Goal: Information Seeking & Learning: Learn about a topic

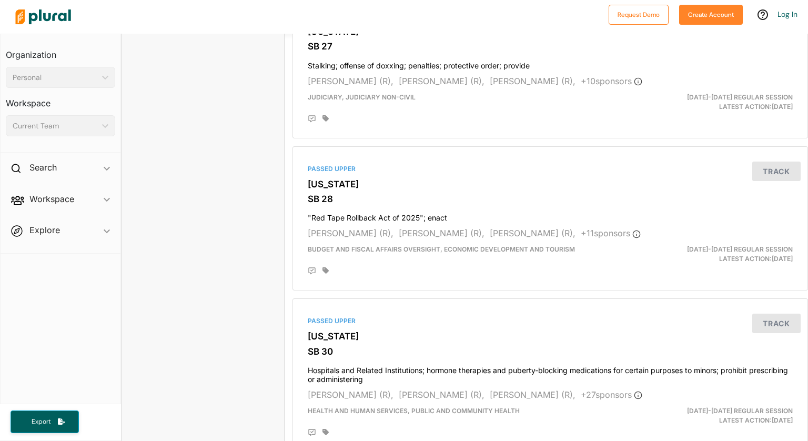
scroll to position [1531, 0]
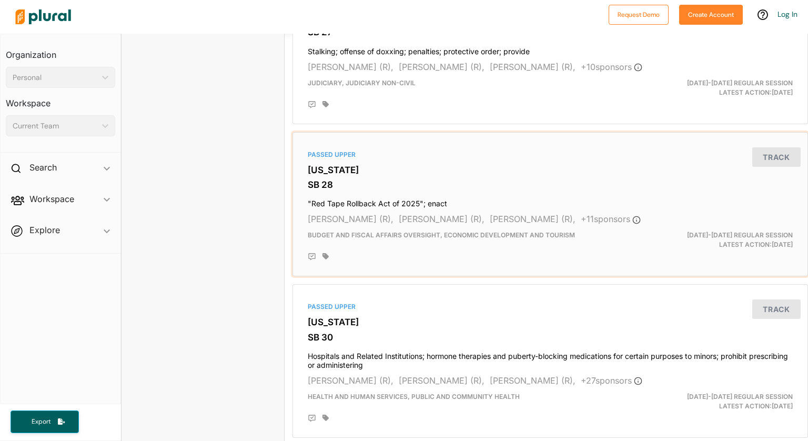
click at [337, 201] on h4 ""Red Tape Rollback Act of 2025"; enact" at bounding box center [550, 201] width 485 height 14
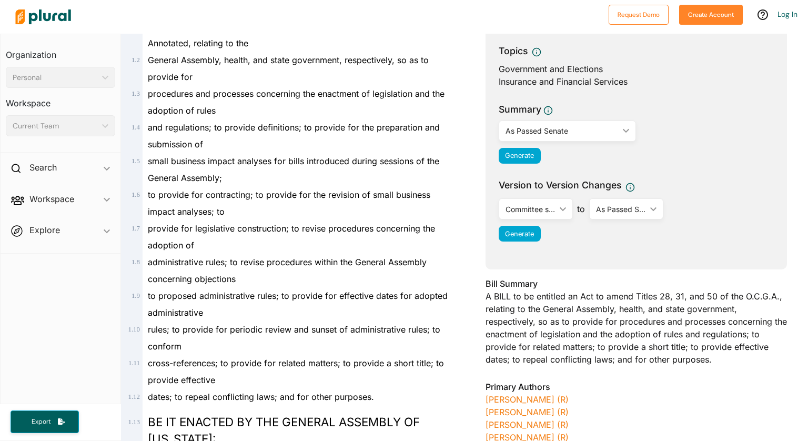
scroll to position [147, 0]
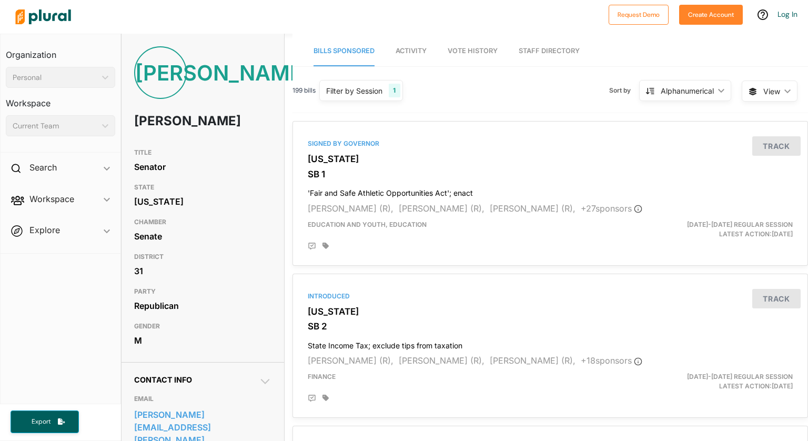
click at [410, 49] on span "Activity" at bounding box center [411, 51] width 31 height 8
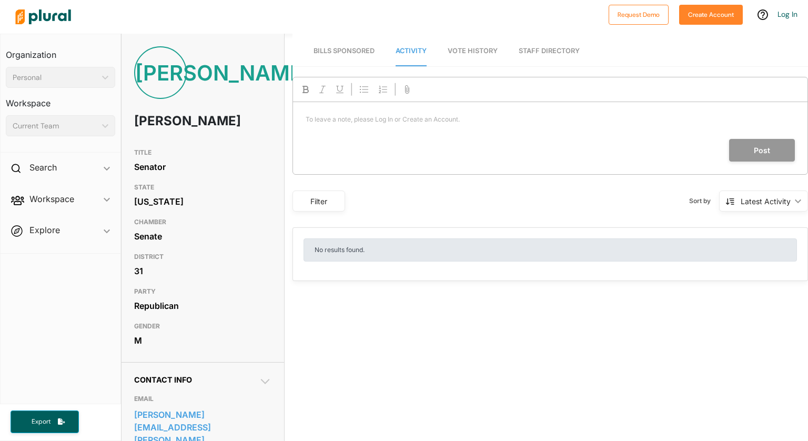
click at [464, 48] on span "Vote History" at bounding box center [473, 51] width 50 height 8
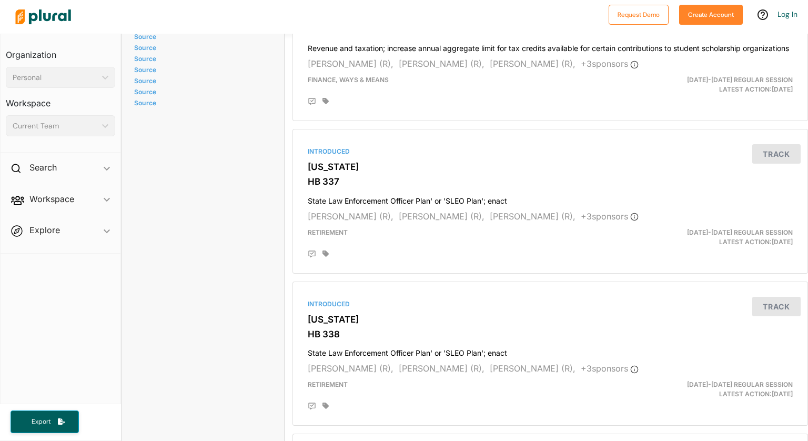
scroll to position [1074, 0]
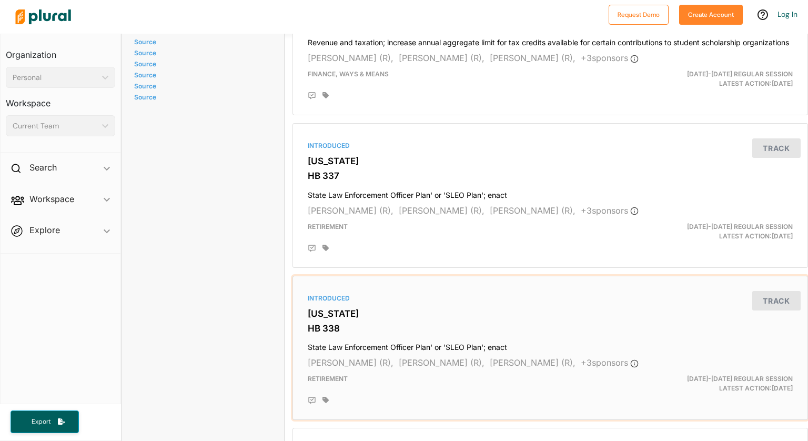
click at [362, 344] on h4 "State Law Enforcement Officer Plan' or 'SLEO Plan'; enact" at bounding box center [550, 345] width 485 height 14
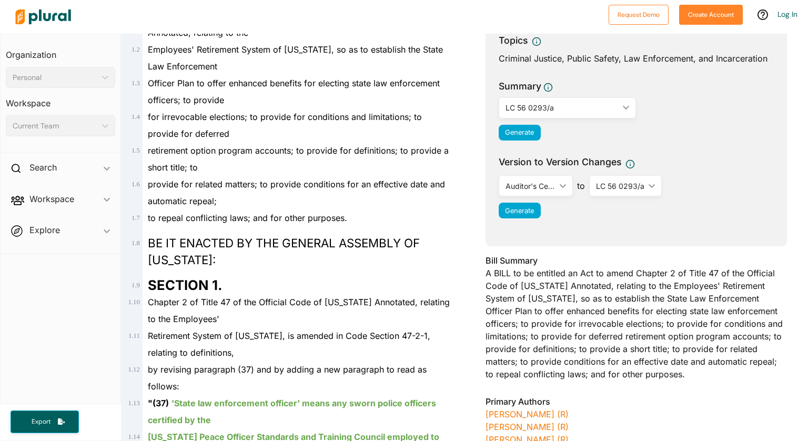
scroll to position [168, 0]
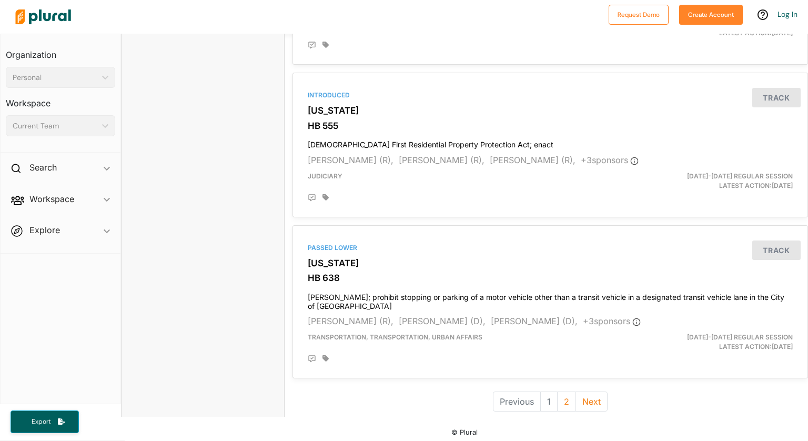
scroll to position [2807, 0]
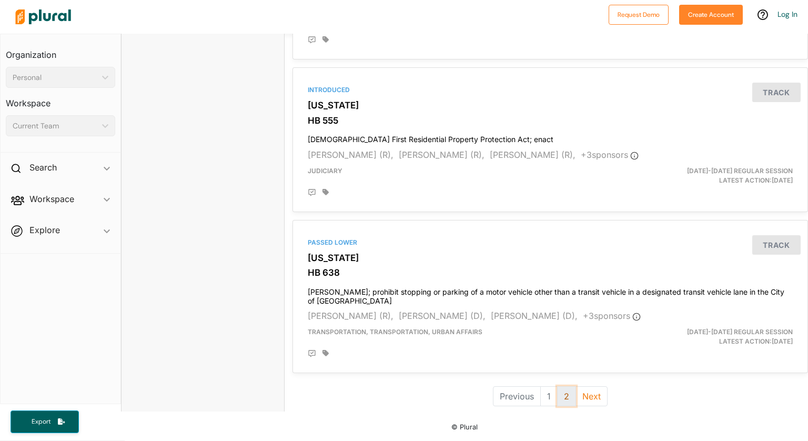
click at [559, 392] on button "2" at bounding box center [566, 396] width 19 height 20
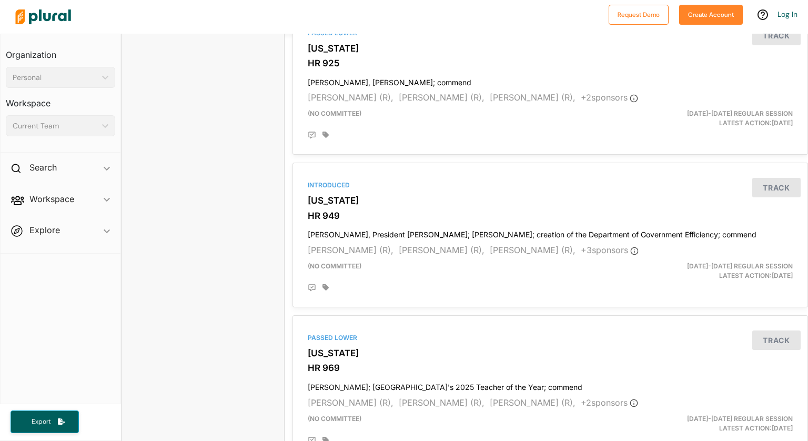
scroll to position [2790, 0]
